Goal: Check status: Check status

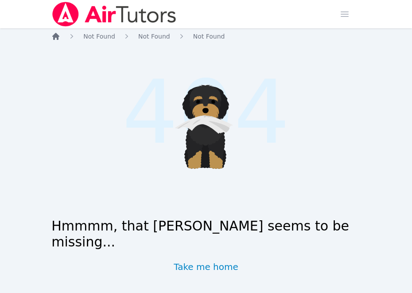
click at [55, 33] on icon "Breadcrumb" at bounding box center [55, 36] width 7 height 7
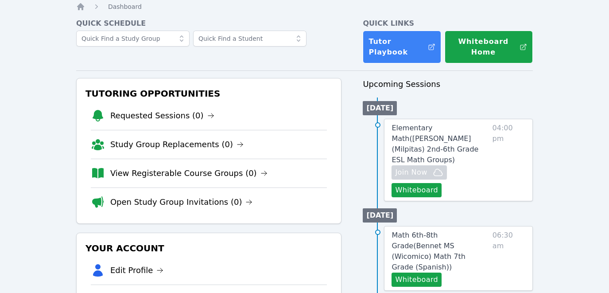
scroll to position [32, 0]
